Goal: Information Seeking & Learning: Learn about a topic

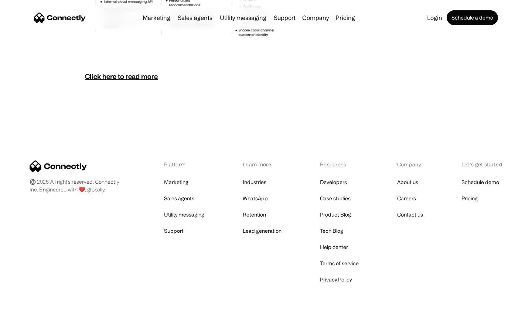
scroll to position [3202, 0]
